Goal: Task Accomplishment & Management: Manage account settings

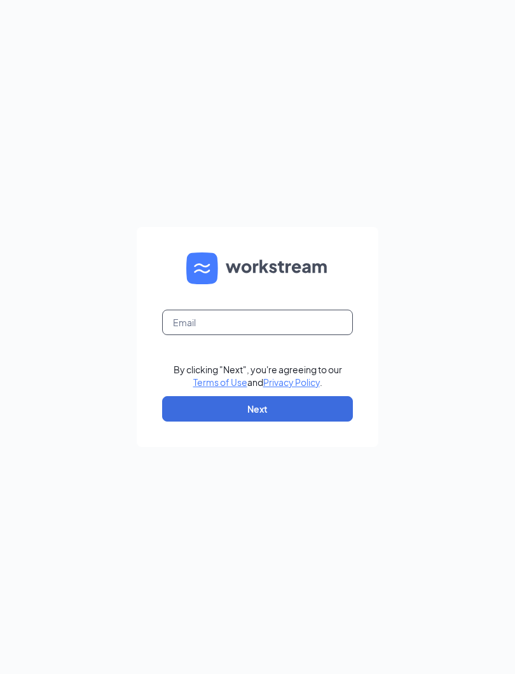
click at [312, 322] on input "text" at bounding box center [257, 322] width 191 height 25
type input "[EMAIL_ADDRESS][DOMAIN_NAME]"
click at [320, 406] on button "Next" at bounding box center [257, 408] width 191 height 25
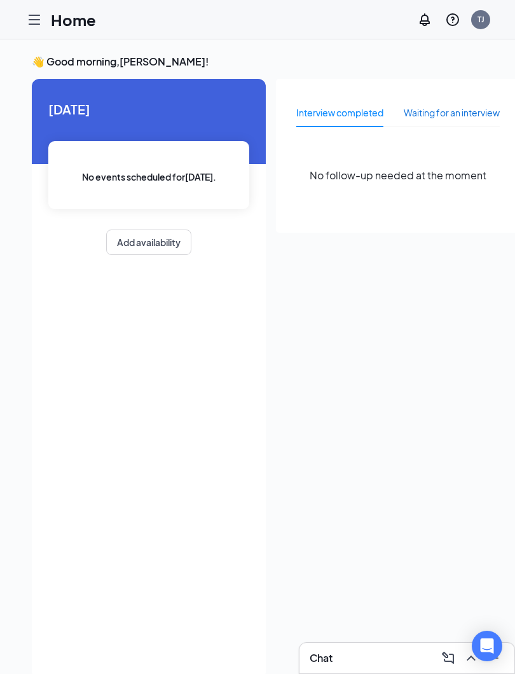
click at [458, 116] on div "Waiting for an interview" at bounding box center [452, 113] width 96 height 14
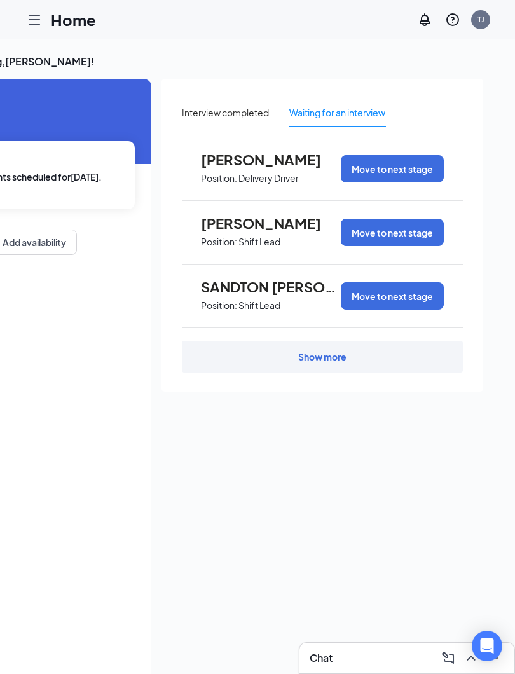
scroll to position [0, 114]
